Goal: Information Seeking & Learning: Learn about a topic

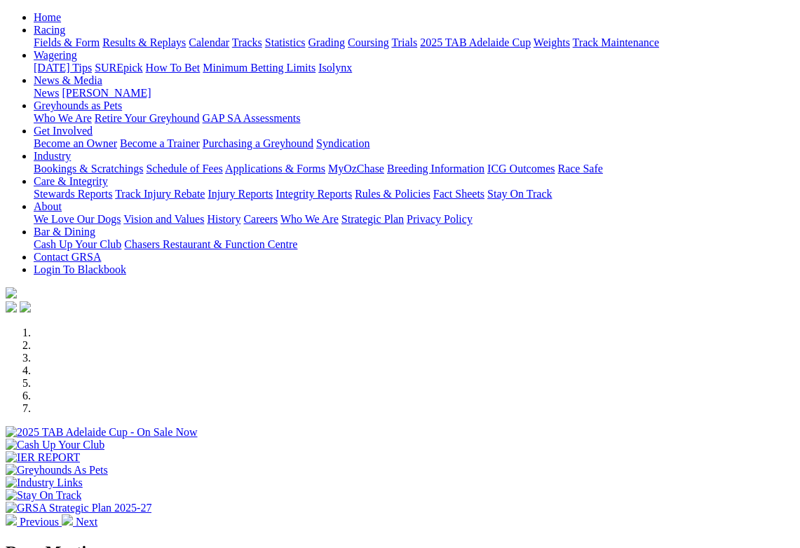
scroll to position [117, 0]
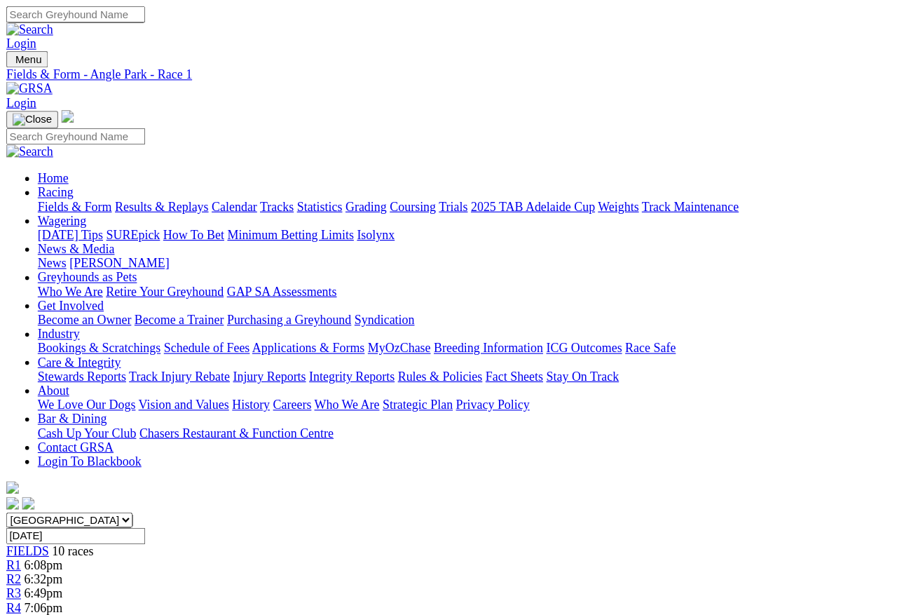
scroll to position [8, 0]
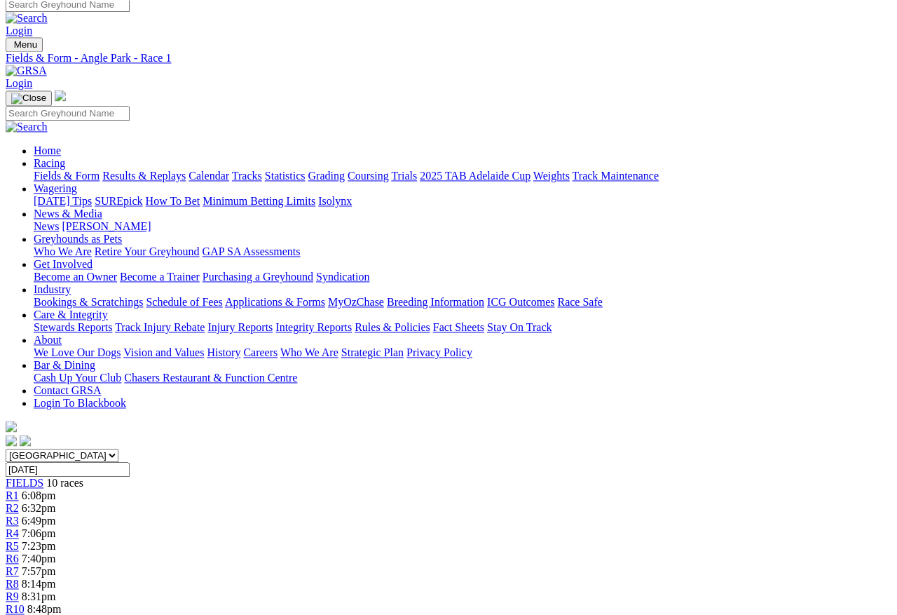
click at [19, 502] on span "R2" at bounding box center [12, 508] width 13 height 12
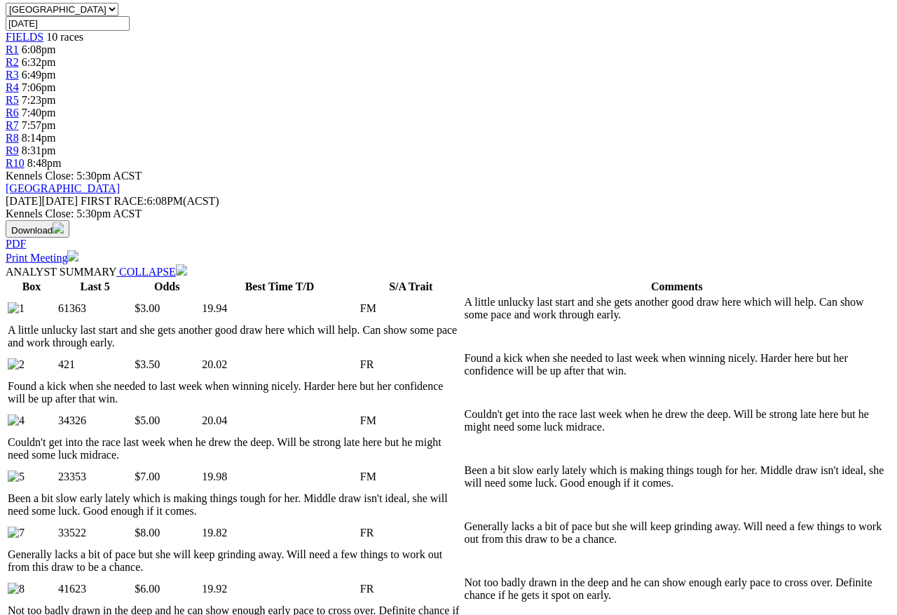
scroll to position [456, 0]
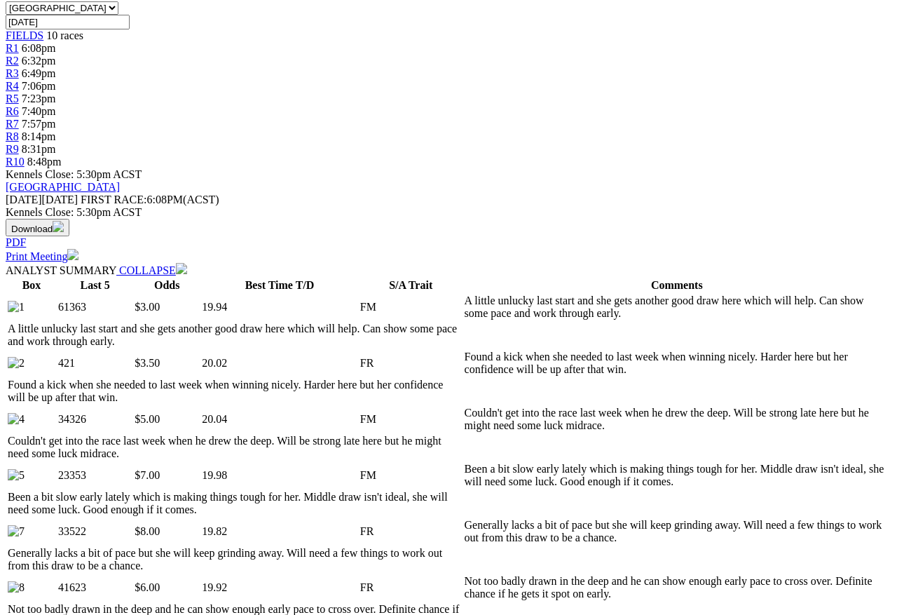
select select "all"
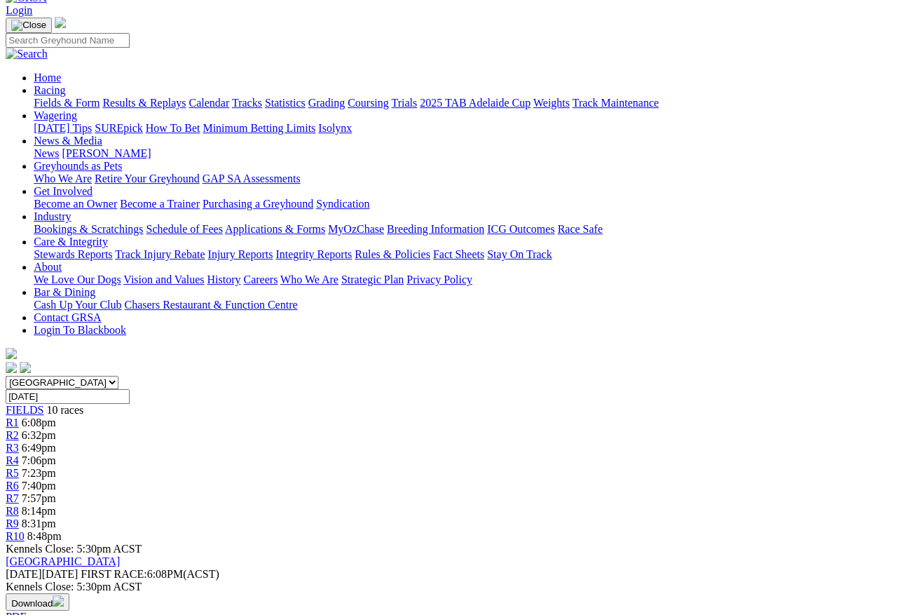
scroll to position [78, 3]
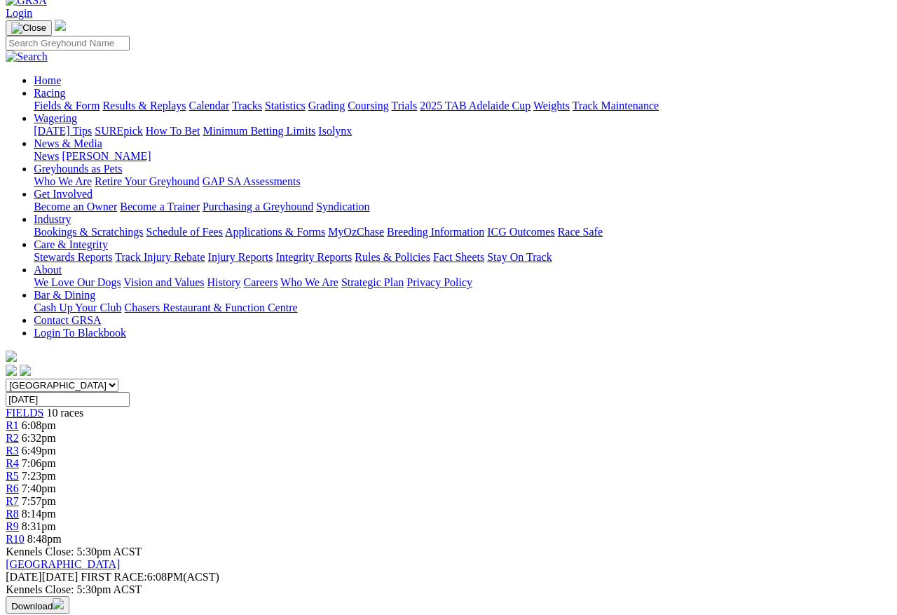
click at [19, 444] on span "R3" at bounding box center [12, 450] width 13 height 12
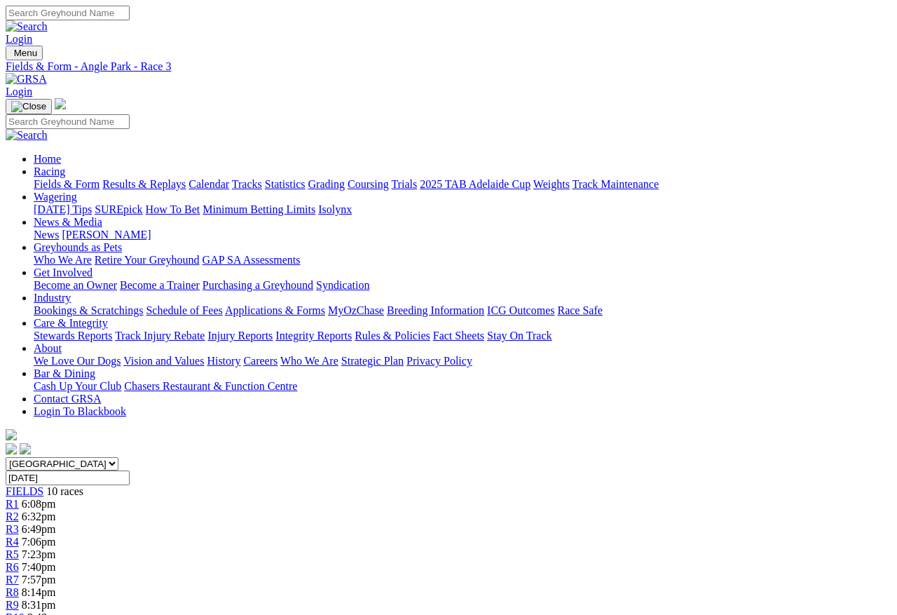
click at [19, 535] on link "R4" at bounding box center [12, 541] width 13 height 12
click at [19, 547] on span "R5" at bounding box center [12, 554] width 13 height 12
click at [19, 547] on span "R6" at bounding box center [12, 567] width 13 height 12
click at [19, 573] on span "R7" at bounding box center [12, 579] width 13 height 12
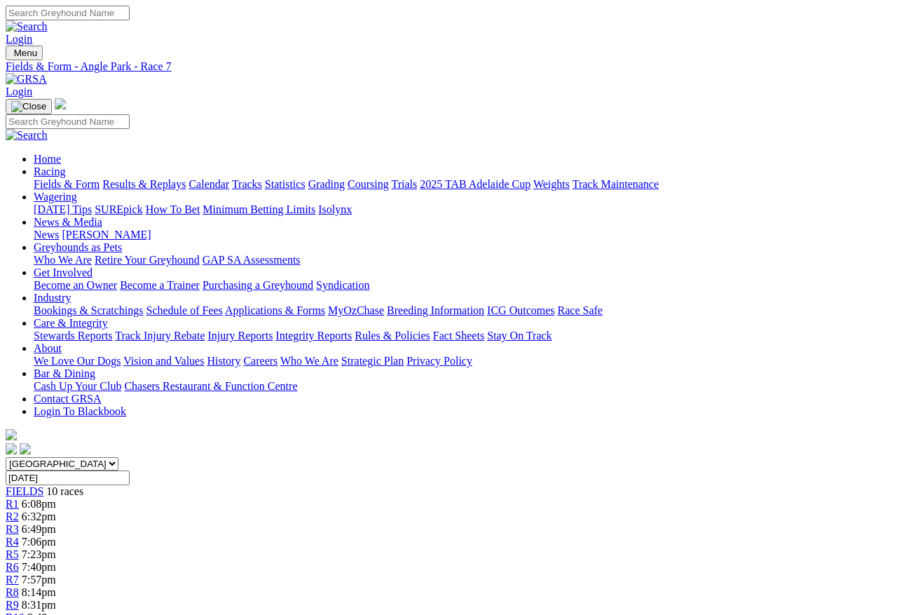
click at [19, 547] on span "R8" at bounding box center [12, 592] width 13 height 12
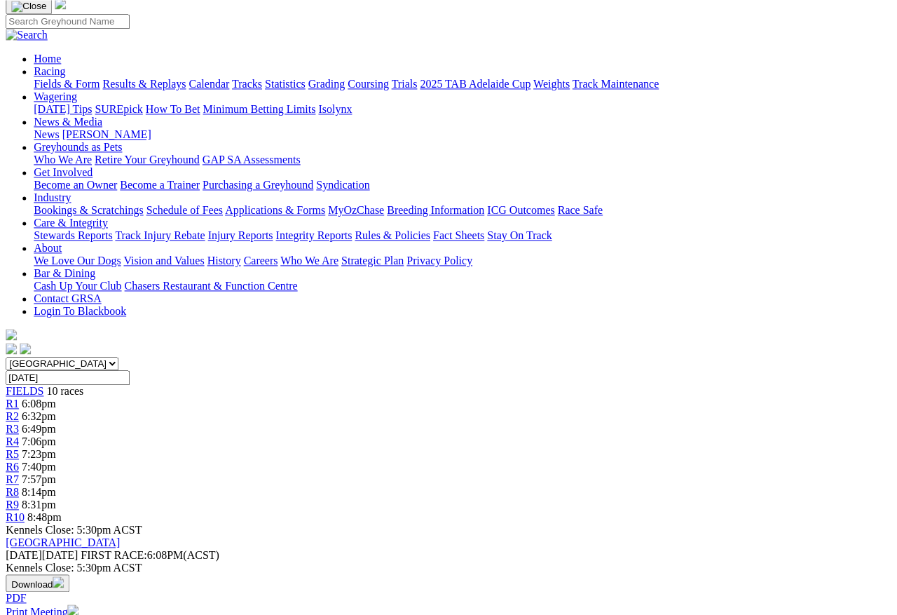
scroll to position [0, 8]
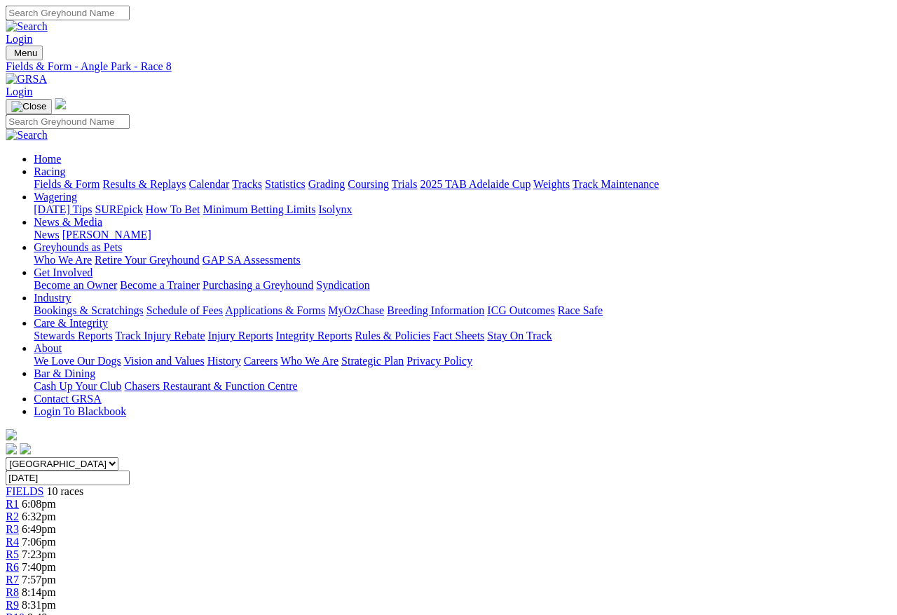
click at [19, 547] on span "R9" at bounding box center [12, 605] width 13 height 12
click at [25, 611] on span "R10" at bounding box center [15, 617] width 19 height 12
click at [130, 470] on input "Tuesday, 7 Oct 2025" at bounding box center [68, 477] width 124 height 15
type input "[DATE]"
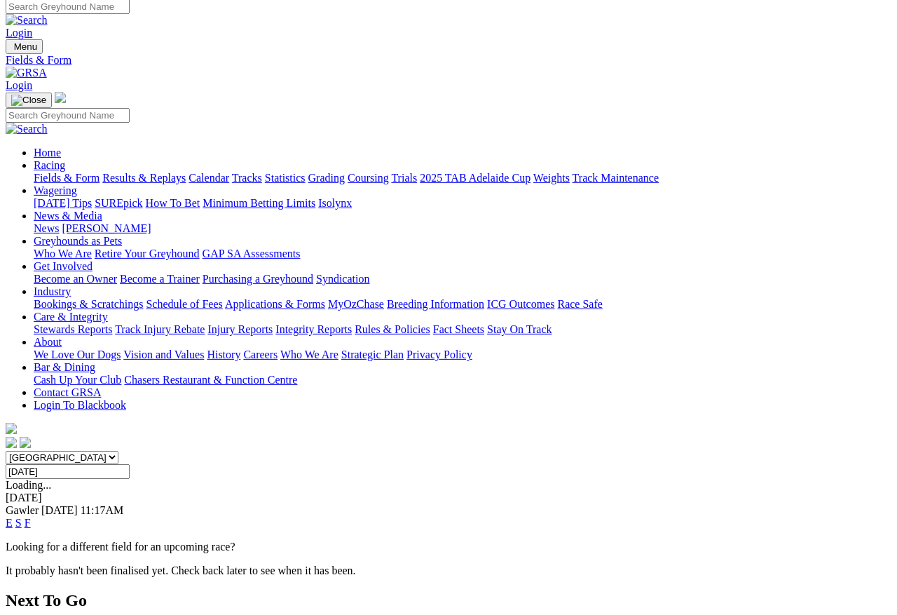
scroll to position [6, 0]
click at [13, 517] on link "E" at bounding box center [9, 523] width 7 height 12
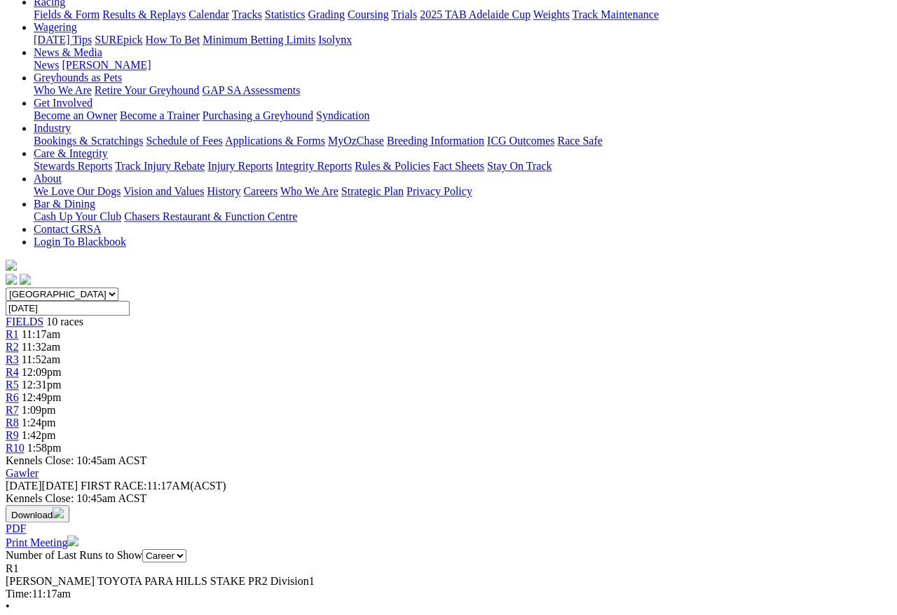
scroll to position [116, 0]
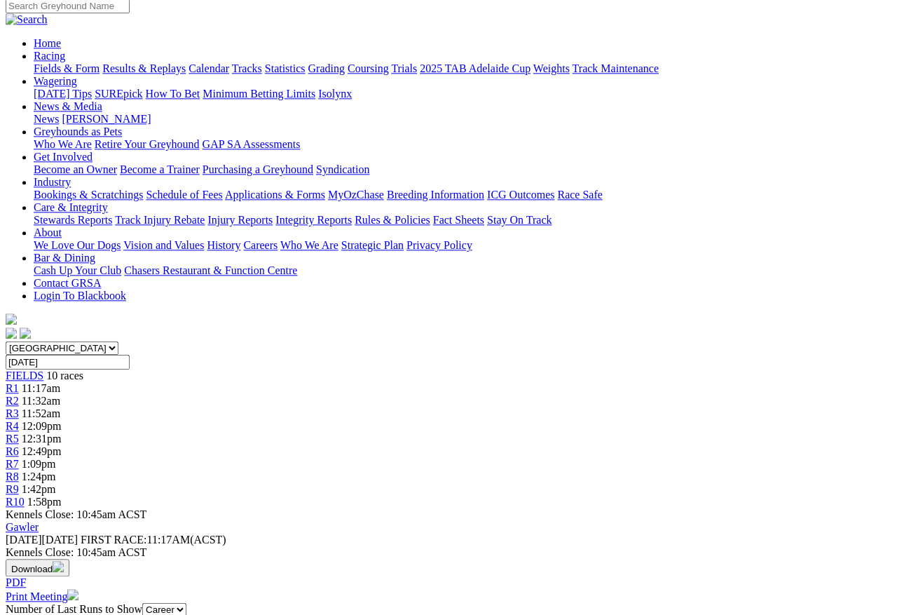
click at [19, 395] on span "R2" at bounding box center [12, 401] width 13 height 12
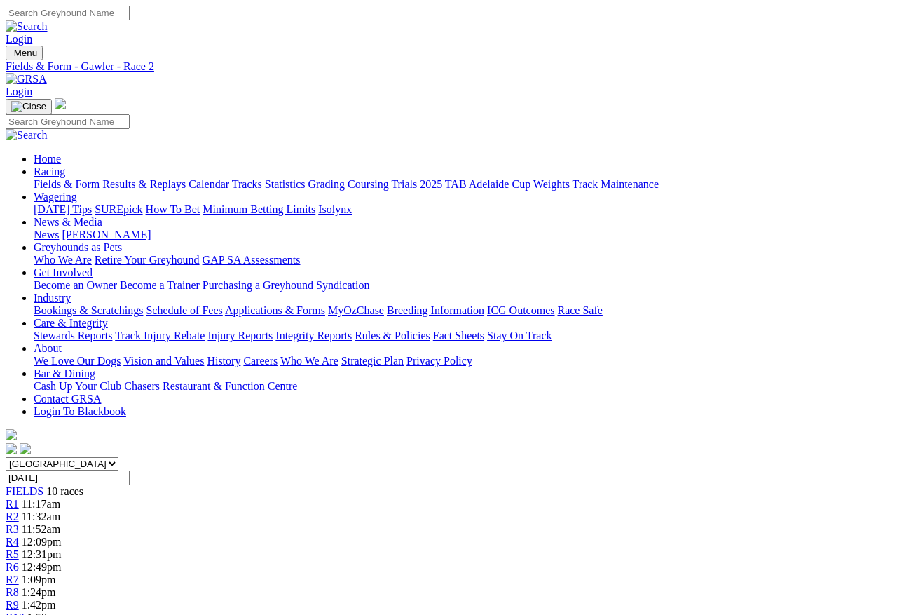
click at [19, 523] on link "R3" at bounding box center [12, 529] width 13 height 12
click at [19, 535] on link "R4" at bounding box center [12, 541] width 13 height 12
click at [19, 547] on span "R5" at bounding box center [12, 554] width 13 height 12
click at [19, 547] on span "R6" at bounding box center [12, 567] width 13 height 12
click at [19, 547] on link "R7" at bounding box center [12, 579] width 13 height 12
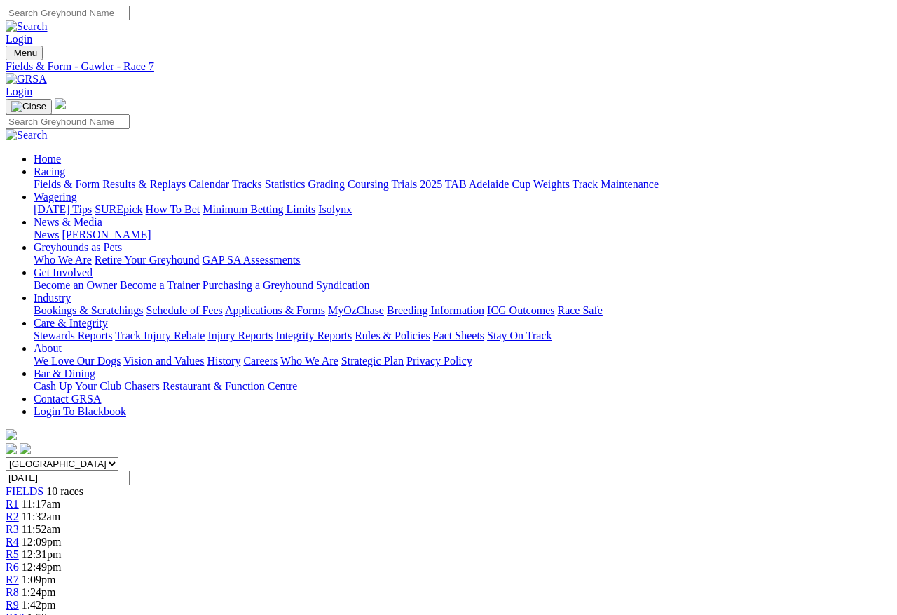
click at [19, 547] on span "R8" at bounding box center [12, 592] width 13 height 12
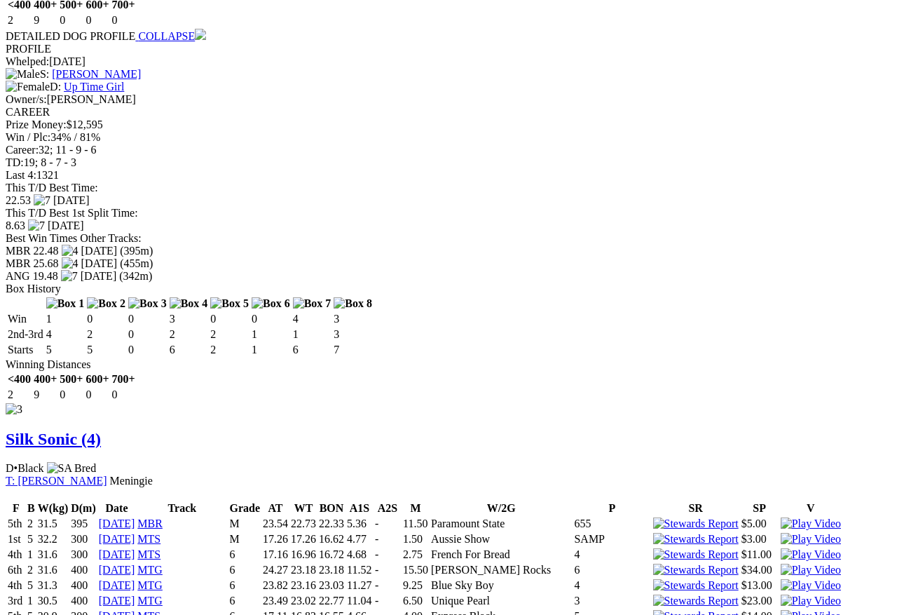
scroll to position [3288, 0]
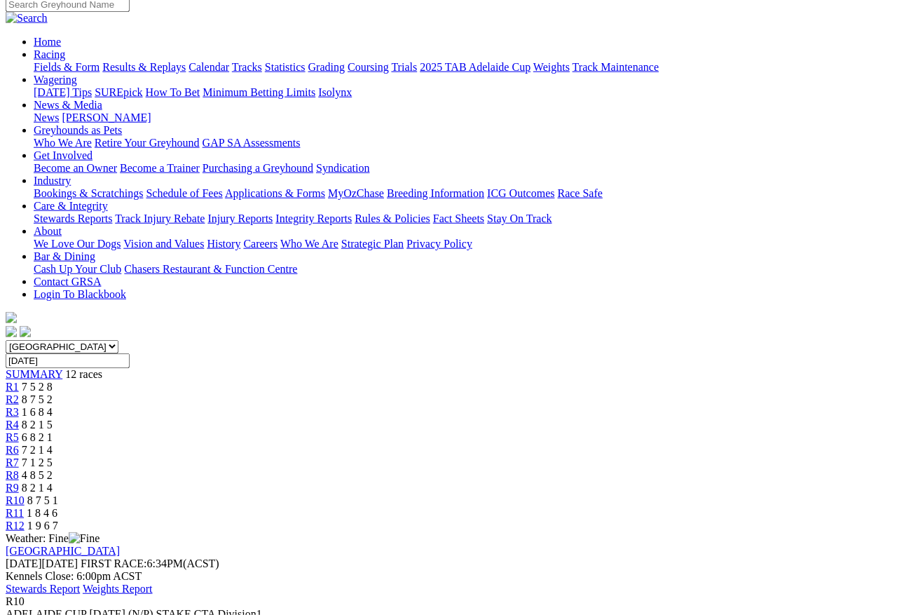
scroll to position [118, 0]
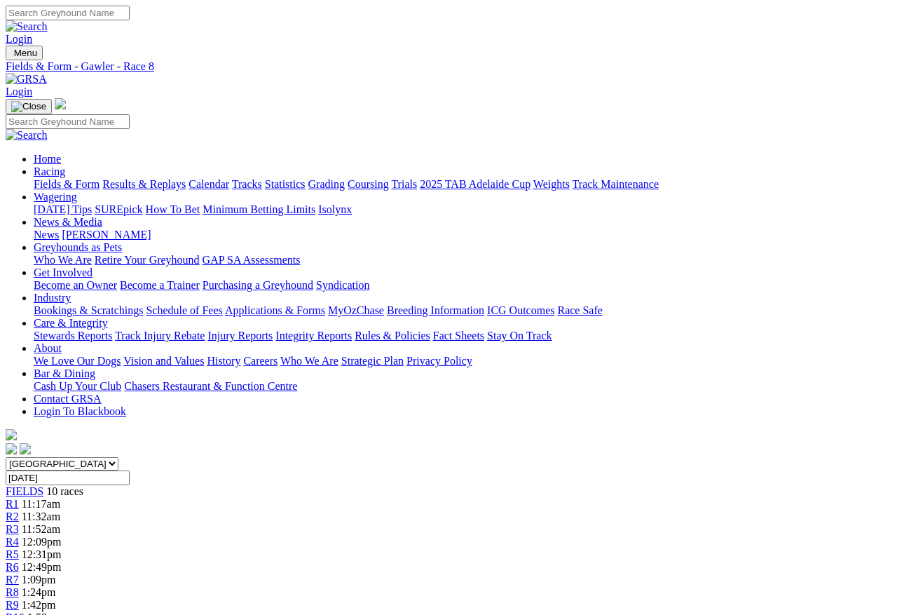
click at [19, 599] on span "R9" at bounding box center [12, 605] width 13 height 12
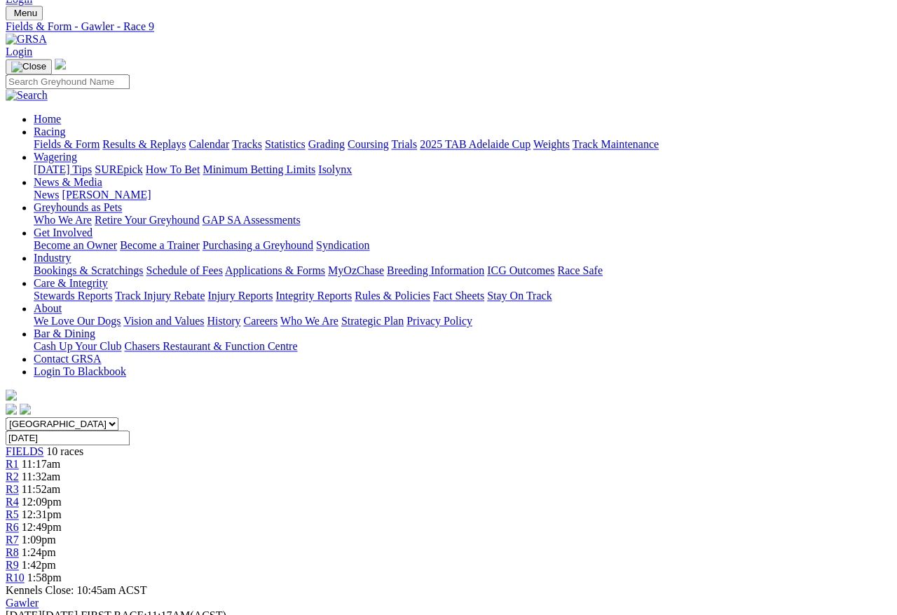
scroll to position [0, 16]
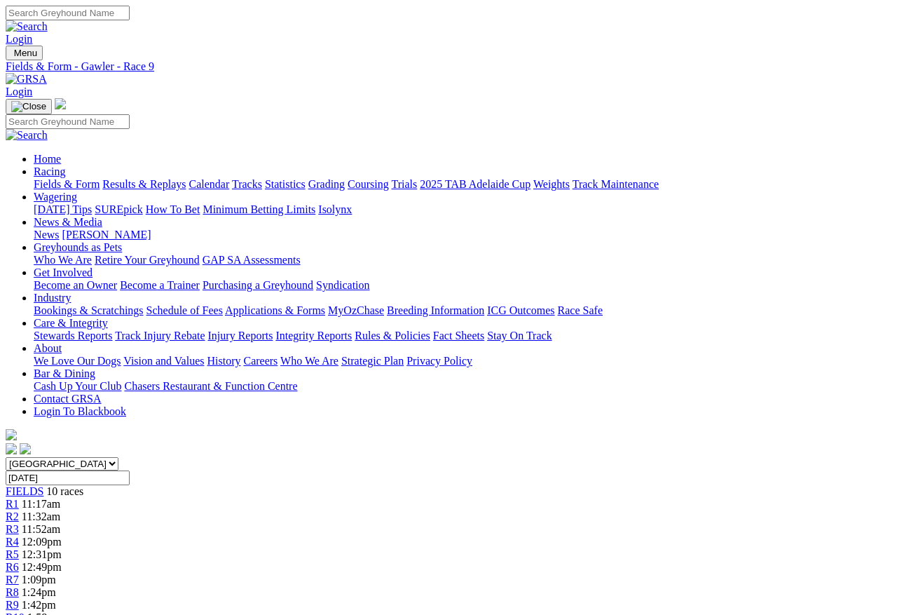
click at [25, 547] on span "R10" at bounding box center [15, 617] width 19 height 12
